Goal: Transaction & Acquisition: Subscribe to service/newsletter

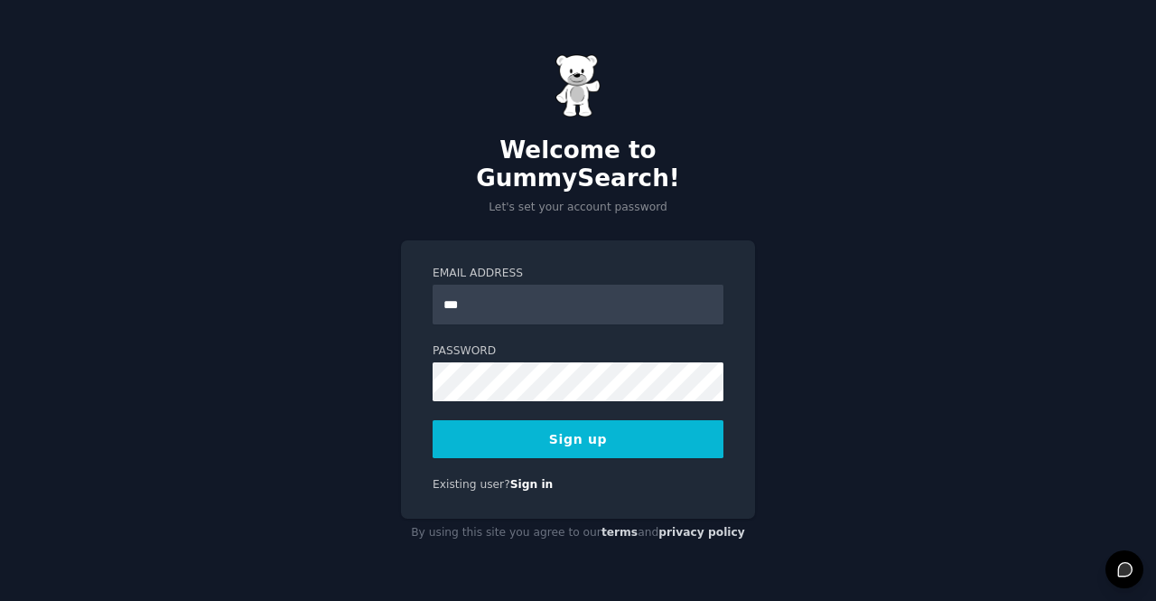
type input "**********"
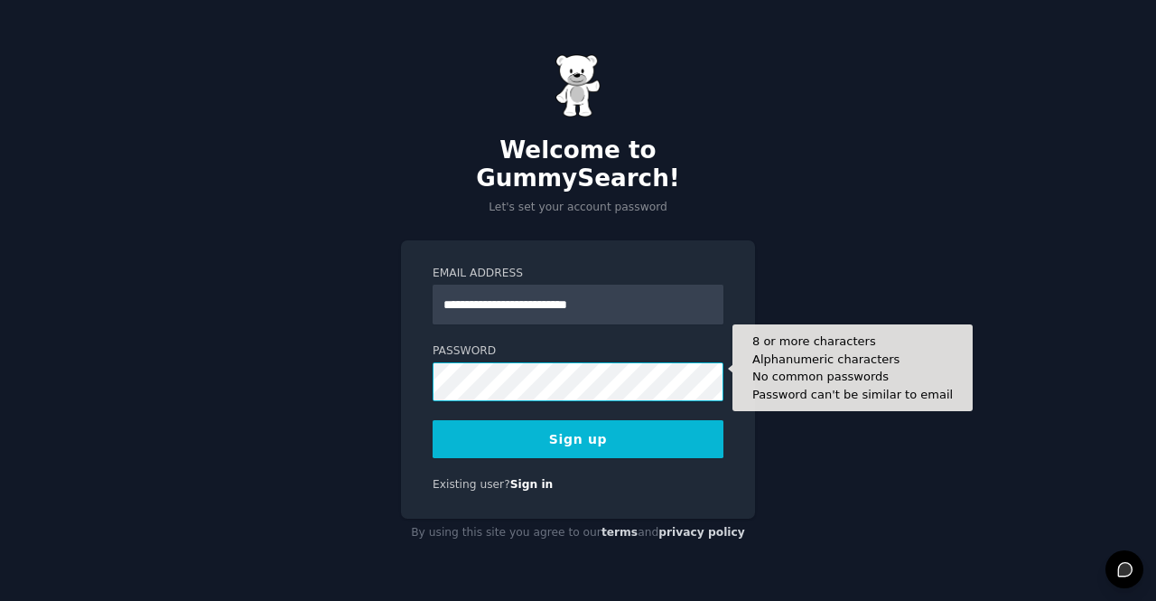
click at [433, 420] on button "Sign up" at bounding box center [578, 439] width 291 height 38
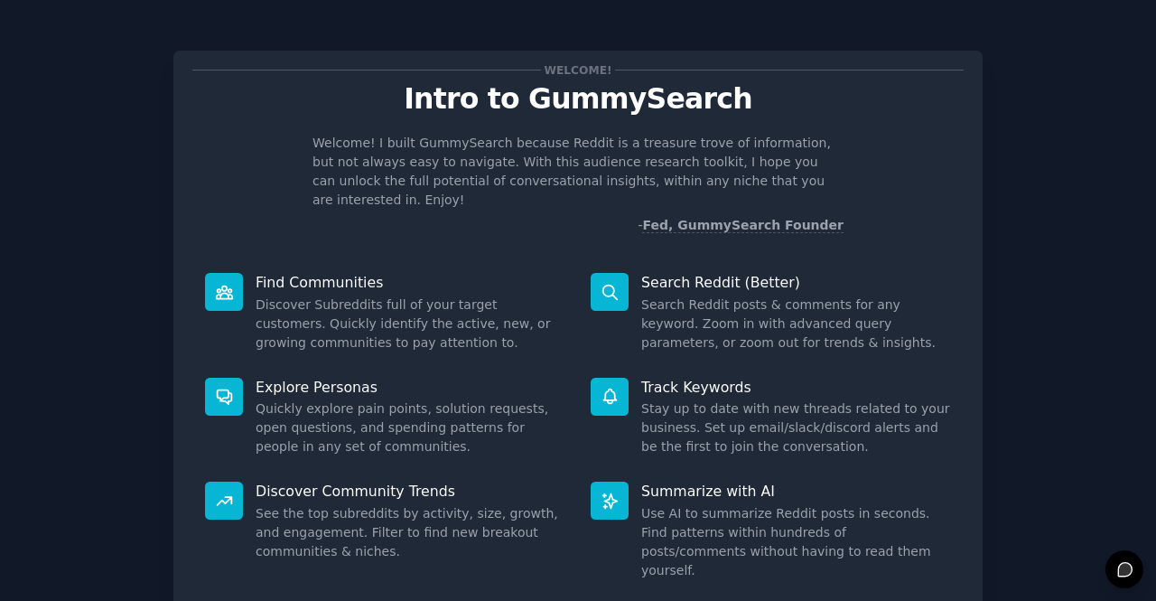
scroll to position [105, 0]
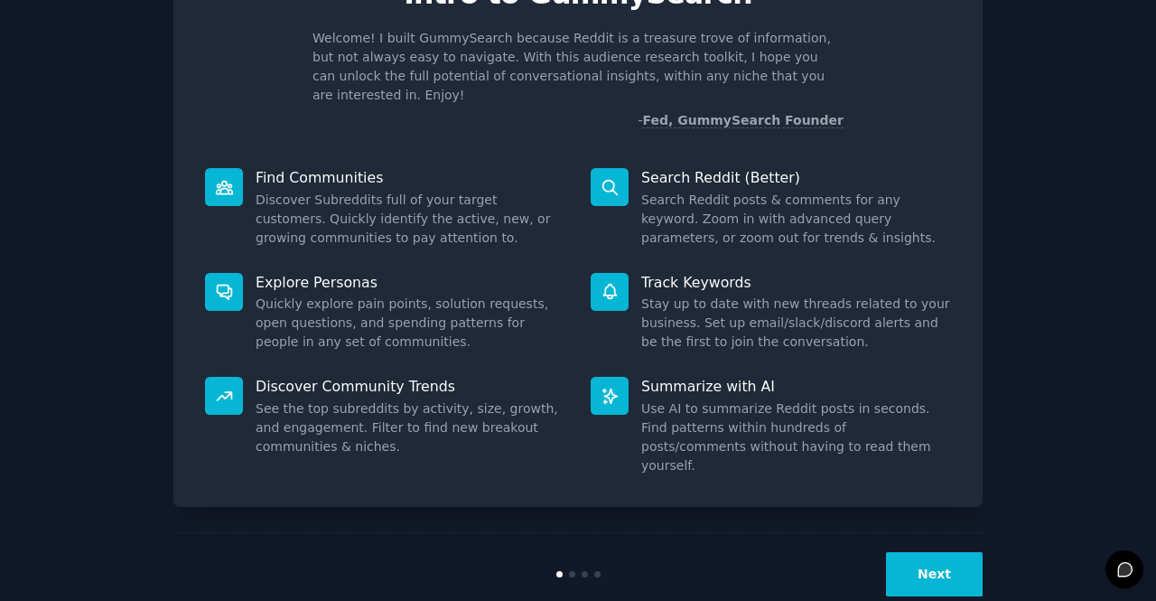
click at [900, 552] on button "Next" at bounding box center [934, 574] width 97 height 44
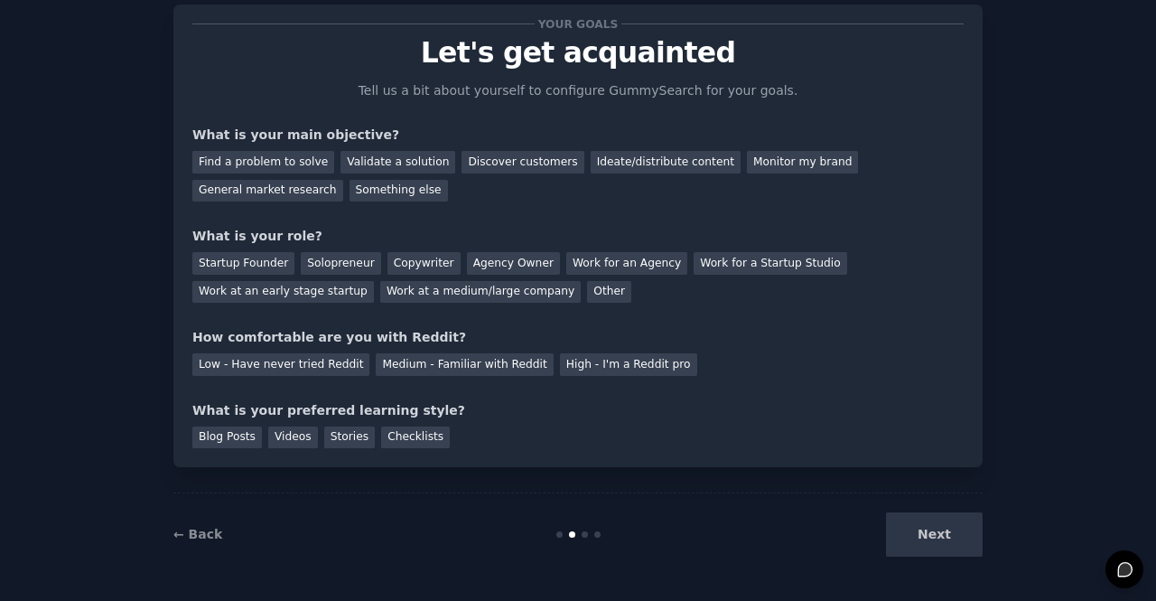
scroll to position [45, 0]
click at [900, 528] on div "Next" at bounding box center [848, 535] width 270 height 44
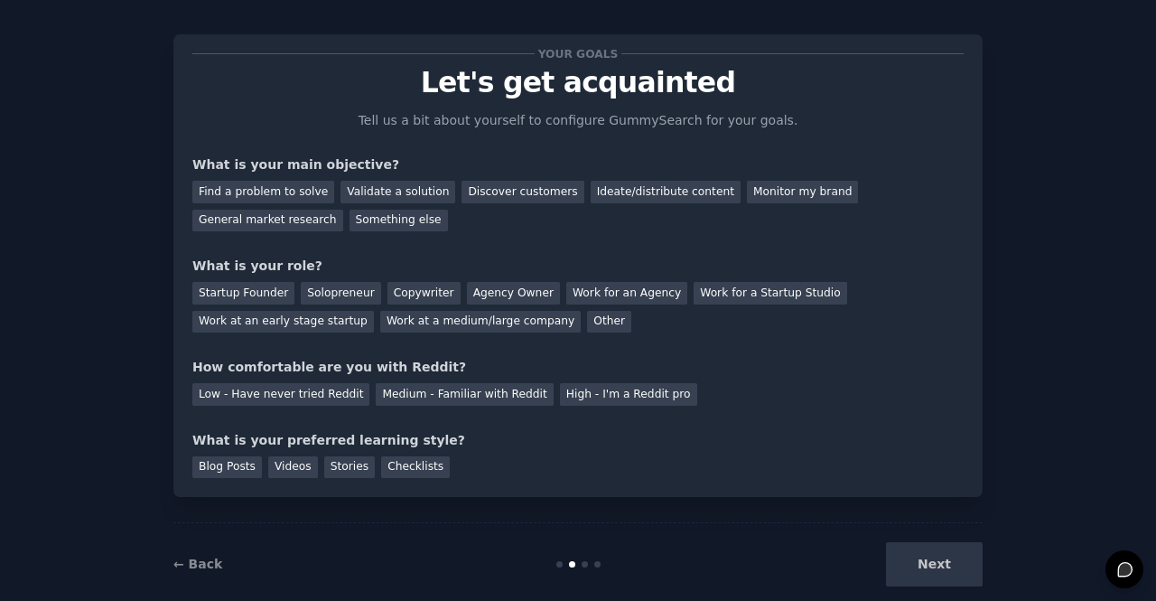
scroll to position [15, 0]
click at [350, 217] on div "Something else" at bounding box center [399, 221] width 98 height 23
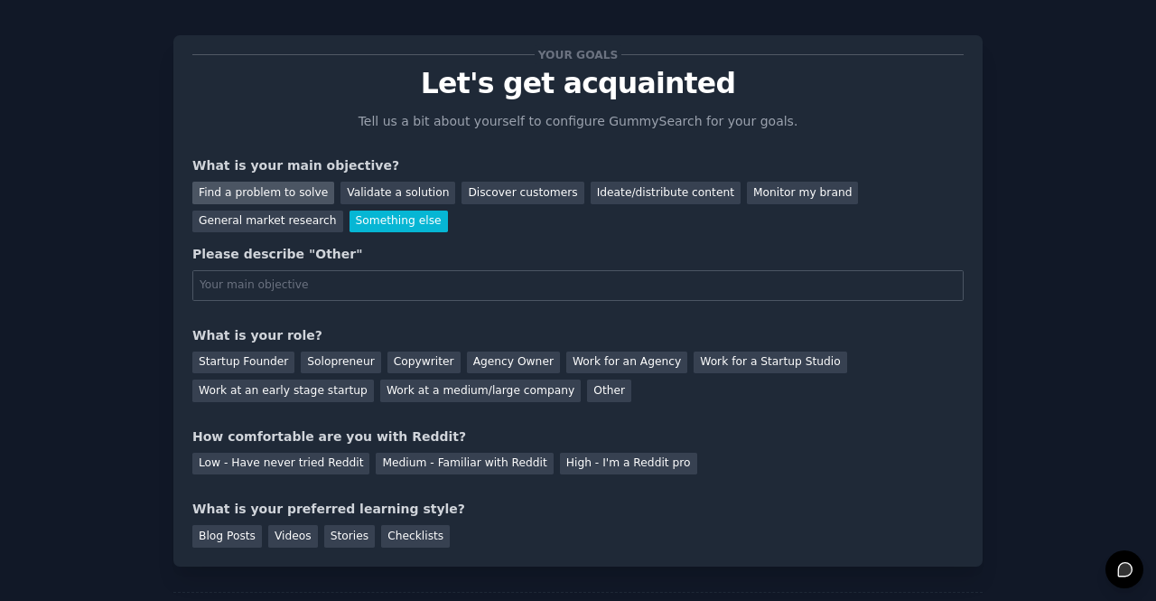
click at [257, 183] on div "Find a problem to solve" at bounding box center [263, 193] width 142 height 23
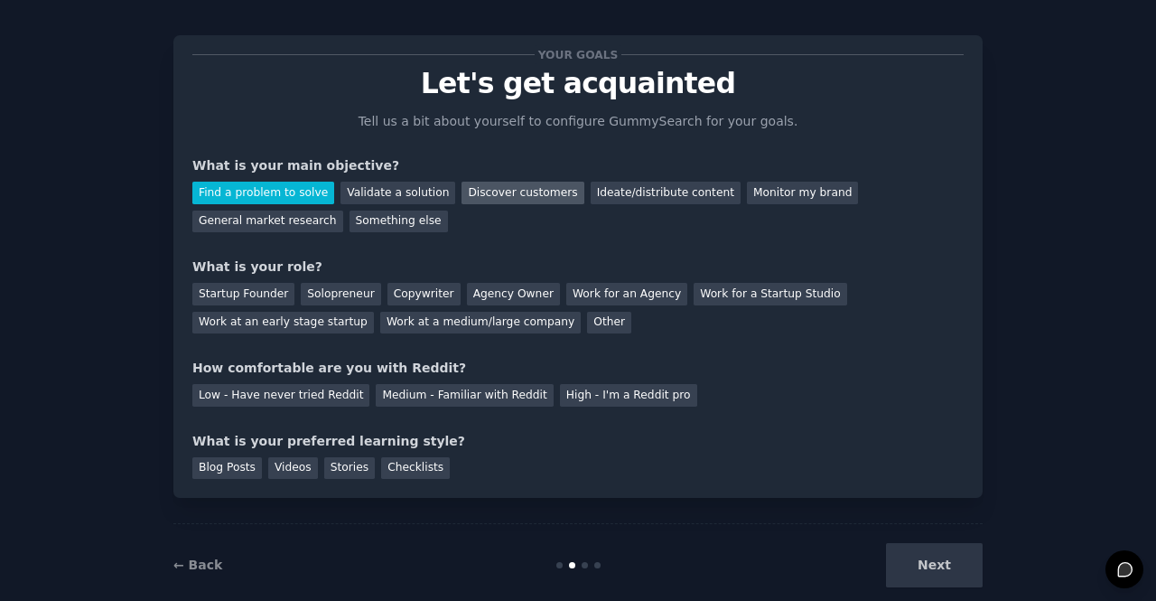
click at [529, 188] on div "Discover customers" at bounding box center [523, 193] width 122 height 23
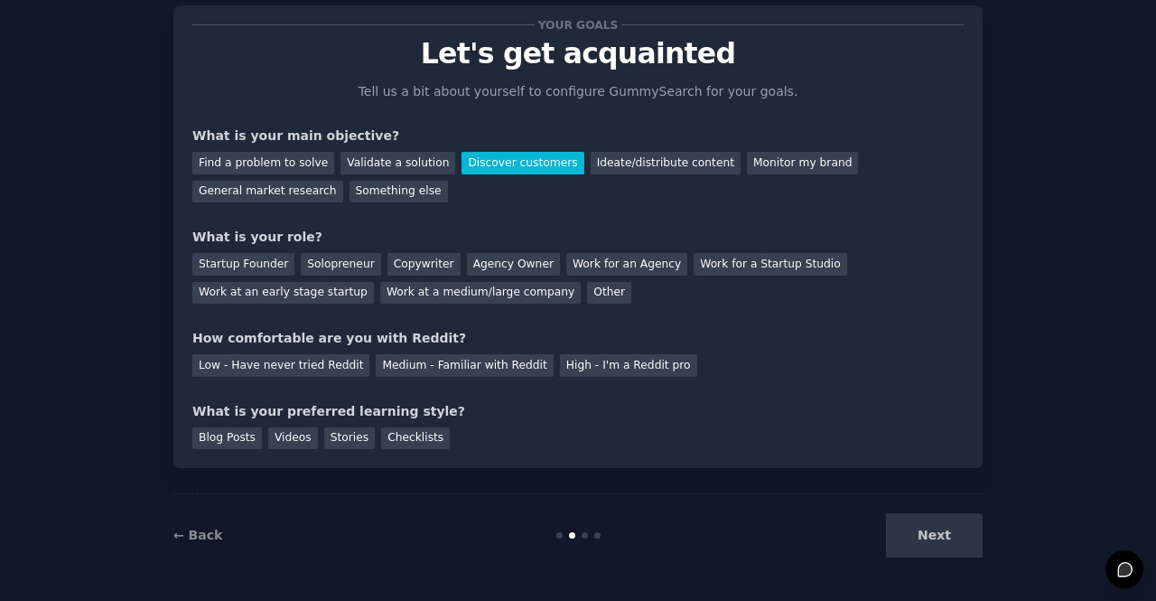
scroll to position [0, 0]
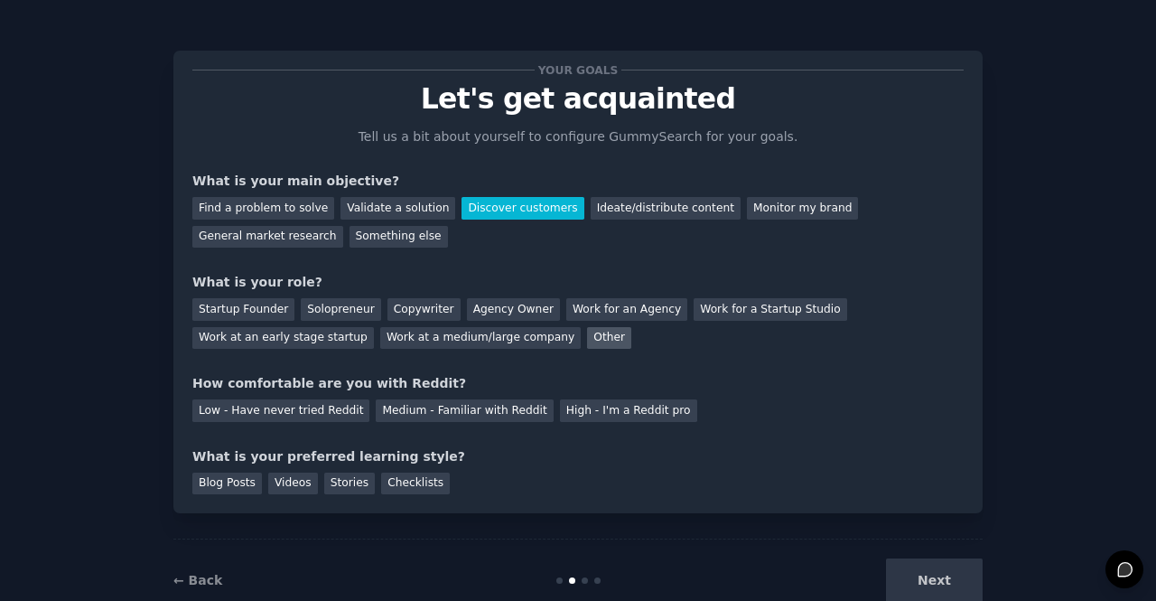
click at [587, 339] on div "Other" at bounding box center [609, 338] width 44 height 23
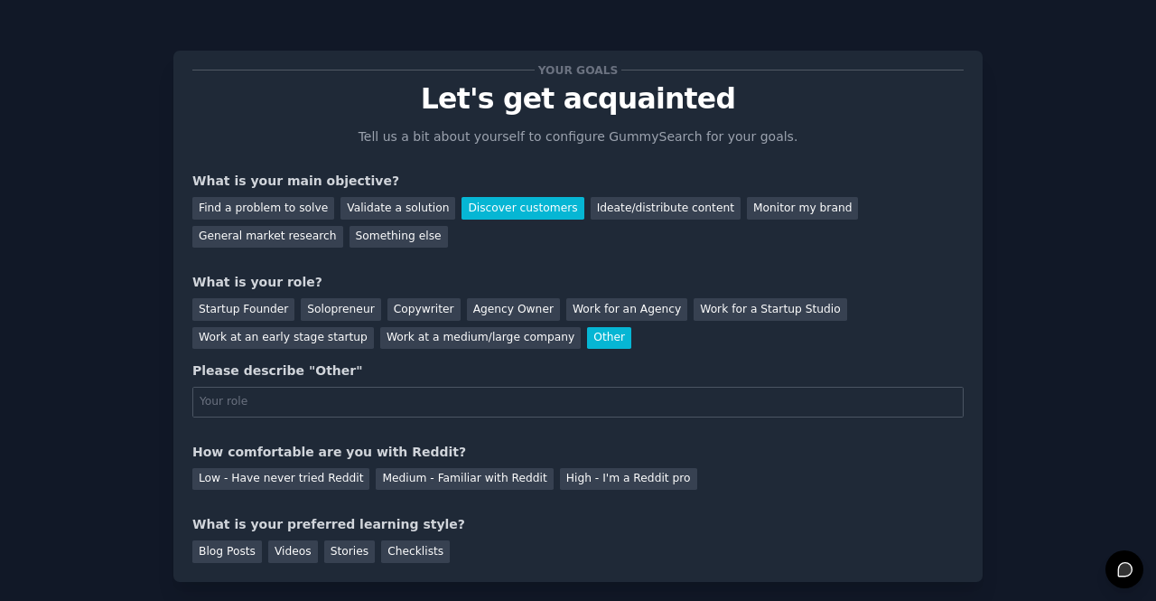
click at [587, 339] on div "Other" at bounding box center [609, 338] width 44 height 23
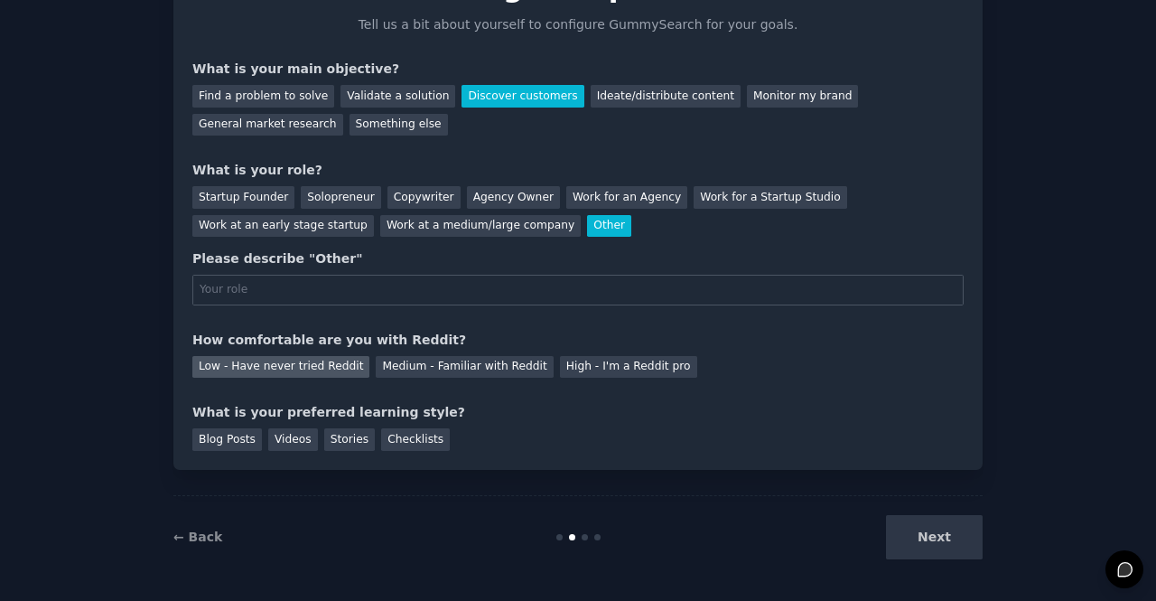
scroll to position [112, 0]
click at [244, 440] on div "Blog Posts" at bounding box center [227, 439] width 70 height 23
click at [300, 360] on div "Low - Have never tried Reddit" at bounding box center [280, 367] width 177 height 23
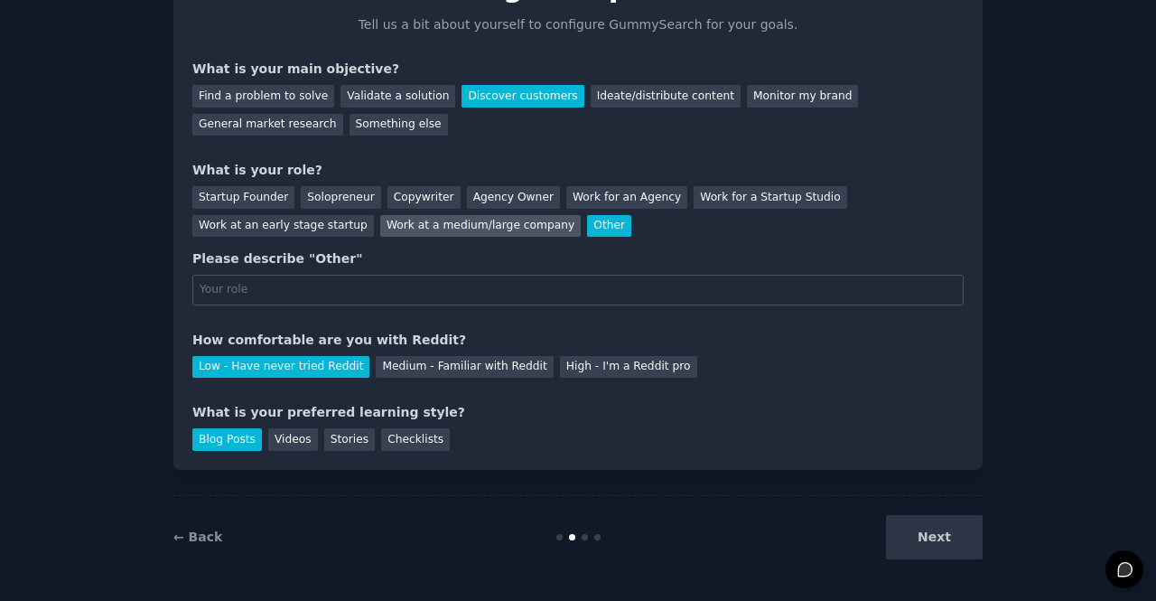
click at [380, 234] on div "Work at a medium/large company" at bounding box center [480, 226] width 201 height 23
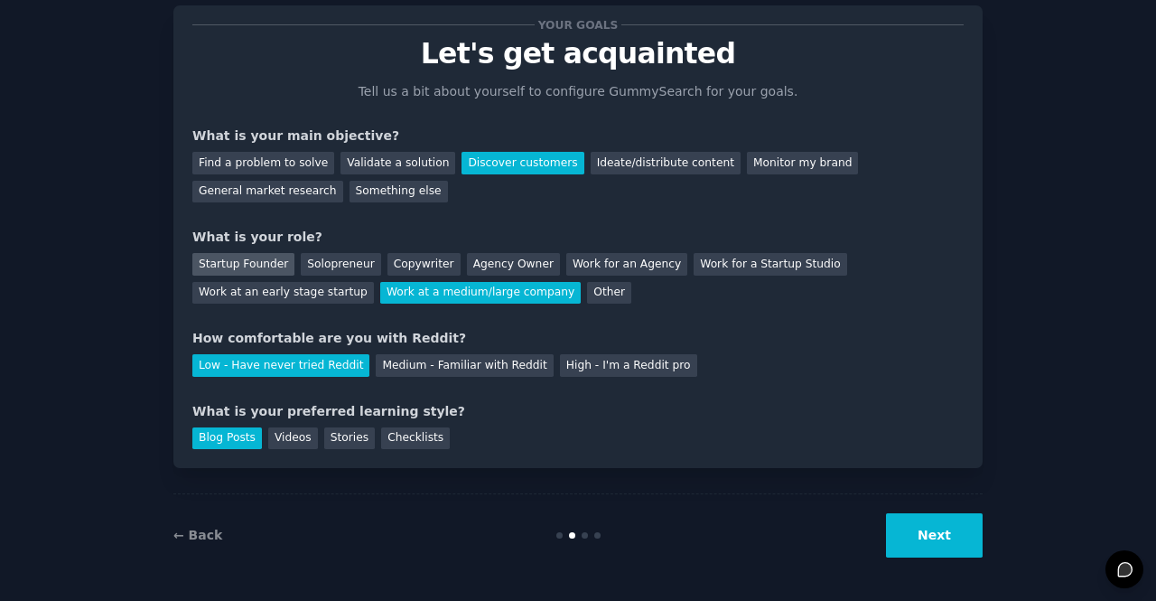
click at [247, 260] on div "Startup Founder" at bounding box center [243, 264] width 102 height 23
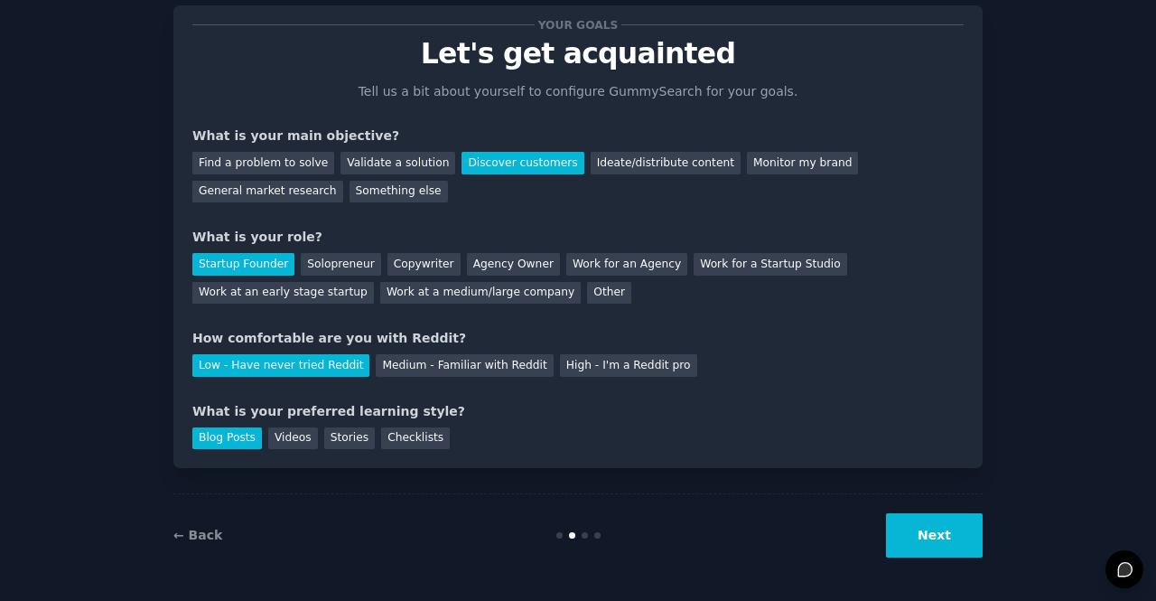
click at [931, 524] on button "Next" at bounding box center [934, 535] width 97 height 44
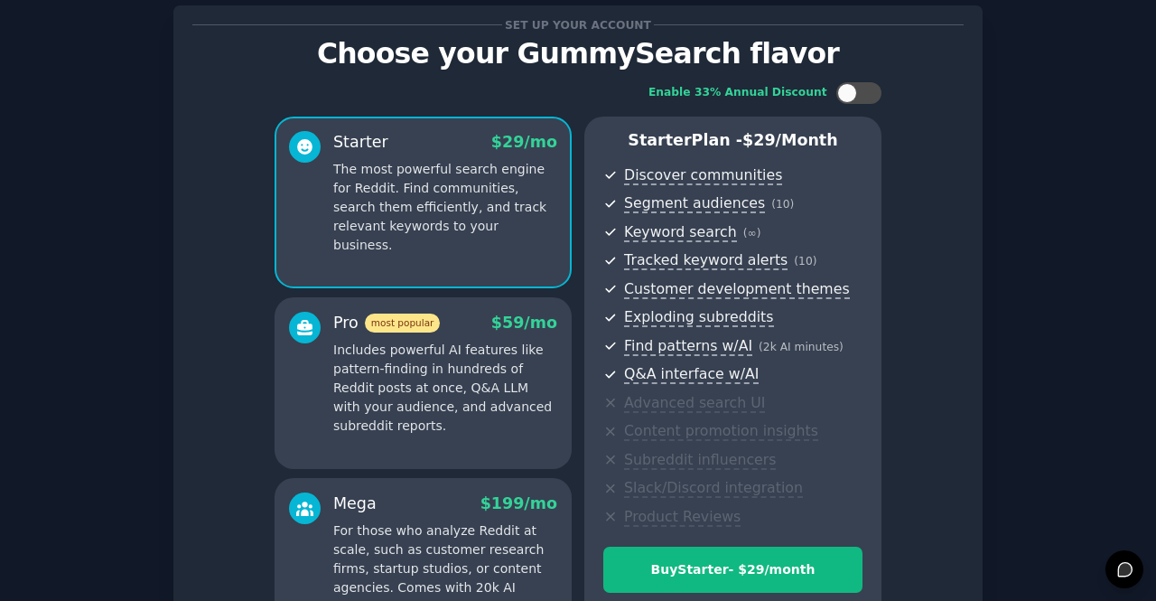
scroll to position [264, 0]
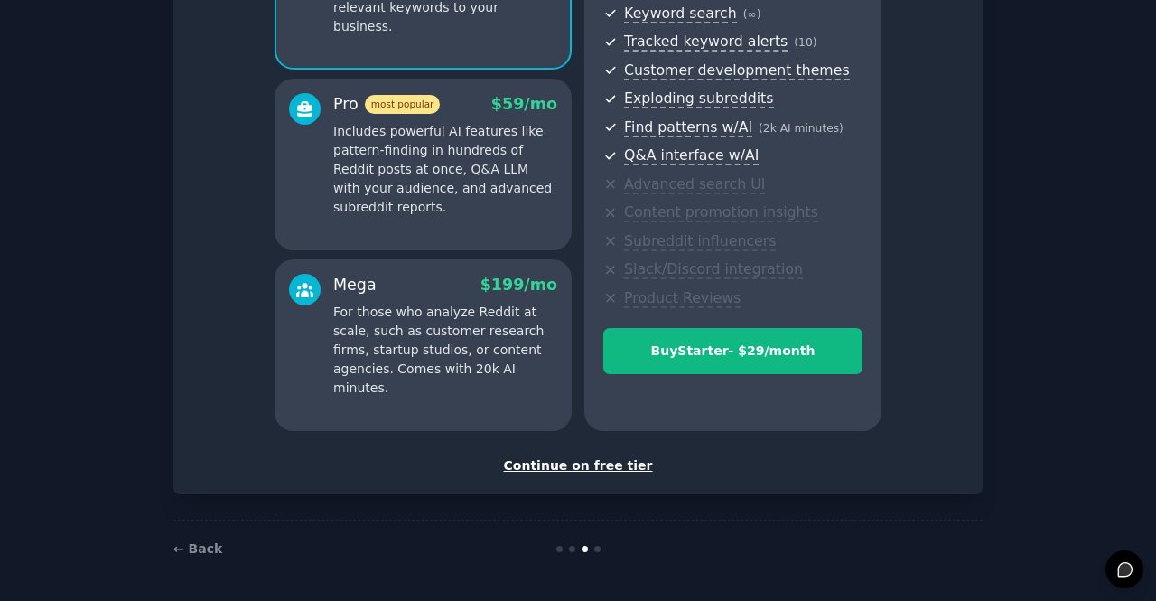
click at [596, 465] on div "Continue on free tier" at bounding box center [577, 465] width 771 height 19
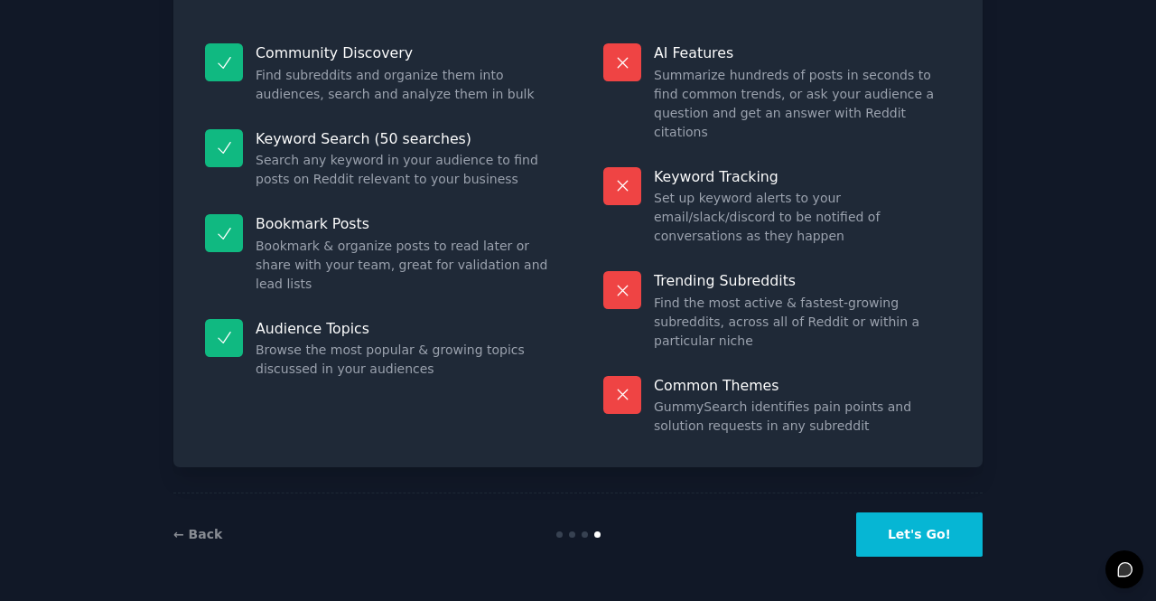
scroll to position [102, 0]
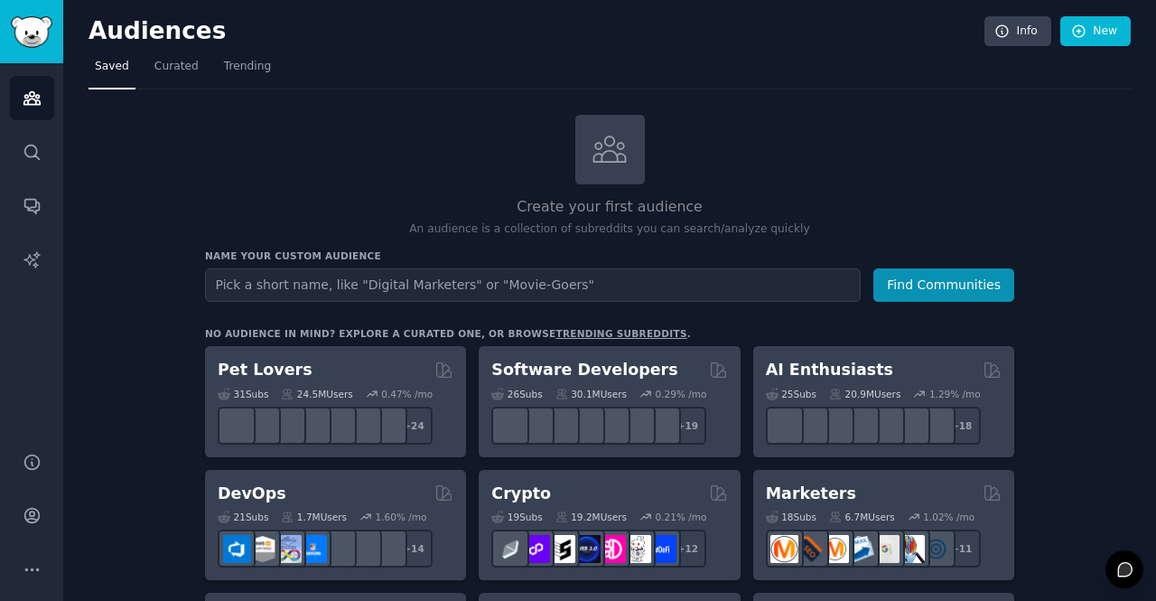
scroll to position [220, 0]
